Goal: Task Accomplishment & Management: Manage account settings

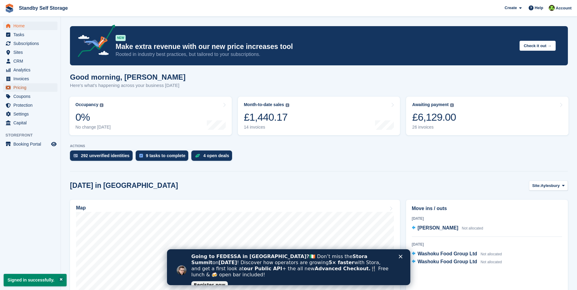
click at [15, 84] on span "Pricing" at bounding box center [31, 87] width 37 height 9
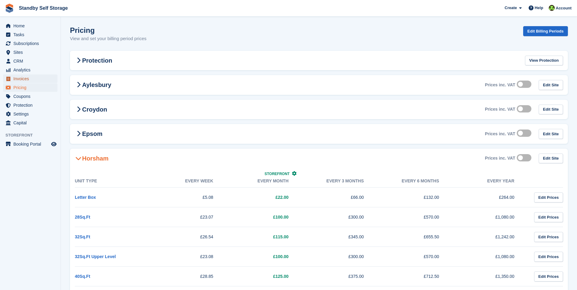
click at [18, 80] on span "Invoices" at bounding box center [31, 79] width 37 height 9
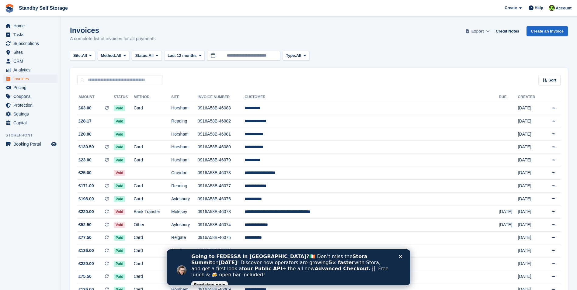
click at [484, 26] on button "Export" at bounding box center [477, 31] width 27 height 10
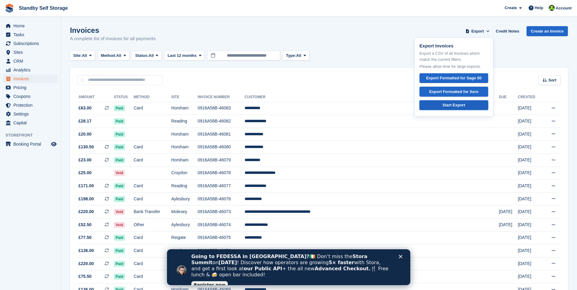
click at [461, 106] on div "Start Export" at bounding box center [454, 105] width 23 height 6
click at [446, 106] on div "Start Export" at bounding box center [454, 105] width 23 height 6
click at [410, 53] on div "Site: All All Aylesbury Croydon Epsom Horsham Molesey Reading Reigate Worthing …" at bounding box center [319, 56] width 498 height 10
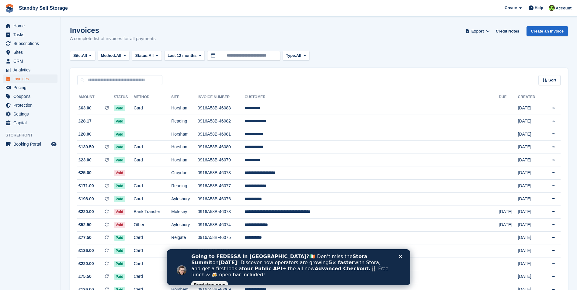
click at [375, 33] on div "Invoices A complete list of invoices for all payments Export Export Invoices Ex…" at bounding box center [319, 37] width 498 height 23
click at [401, 256] on polygon "Close" at bounding box center [401, 257] width 4 height 4
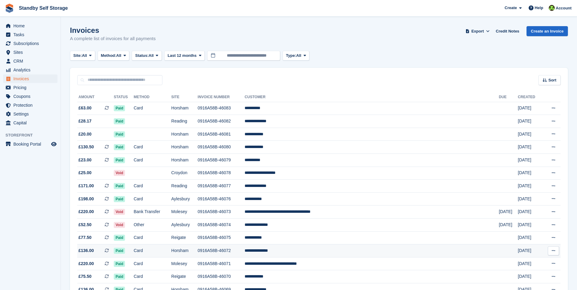
click at [401, 256] on td "**********" at bounding box center [372, 251] width 254 height 13
